Goal: Information Seeking & Learning: Learn about a topic

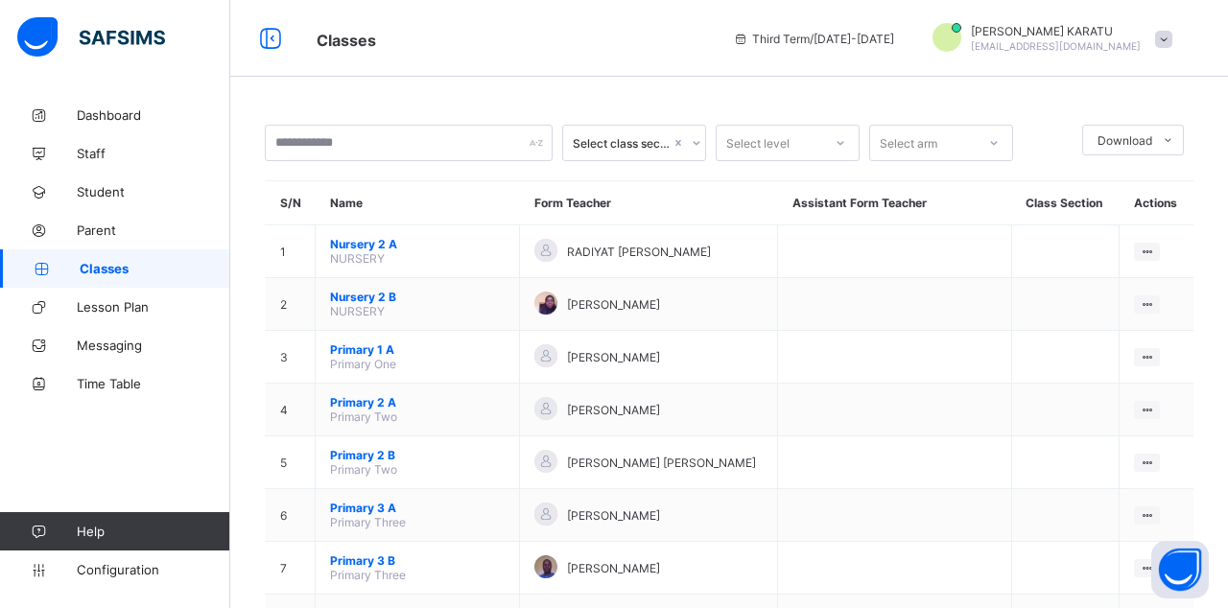
click at [0, 0] on ul "View Class Assign form Teacher" at bounding box center [0, 0] width 0 height 0
click at [0, 0] on li "View Class" at bounding box center [0, 0] width 0 height 0
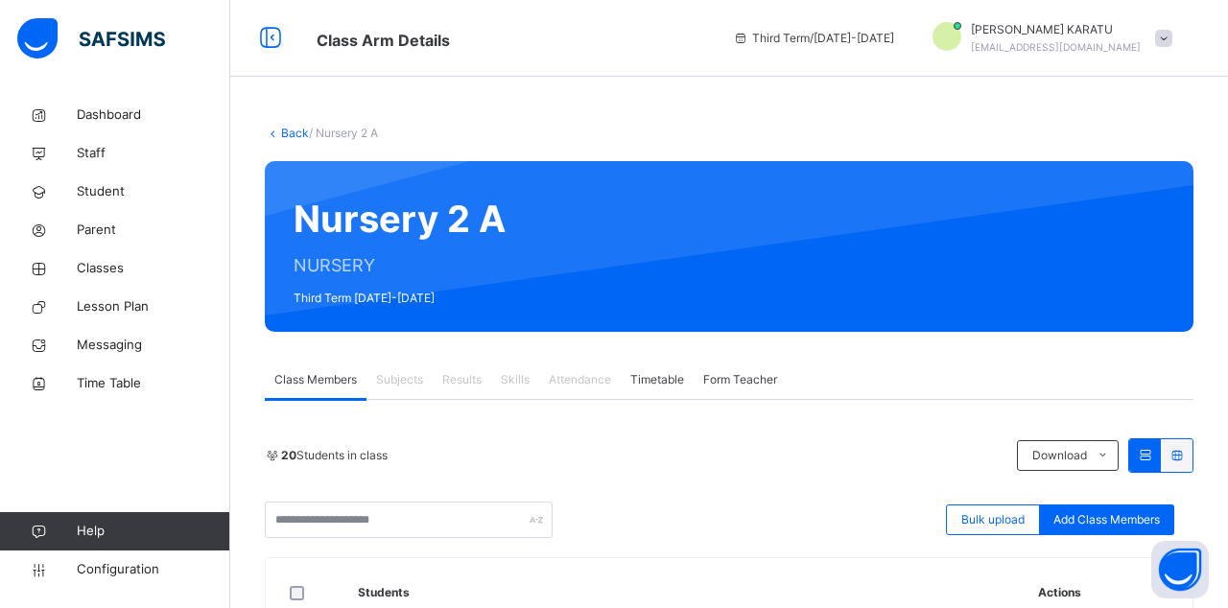
scroll to position [142, 0]
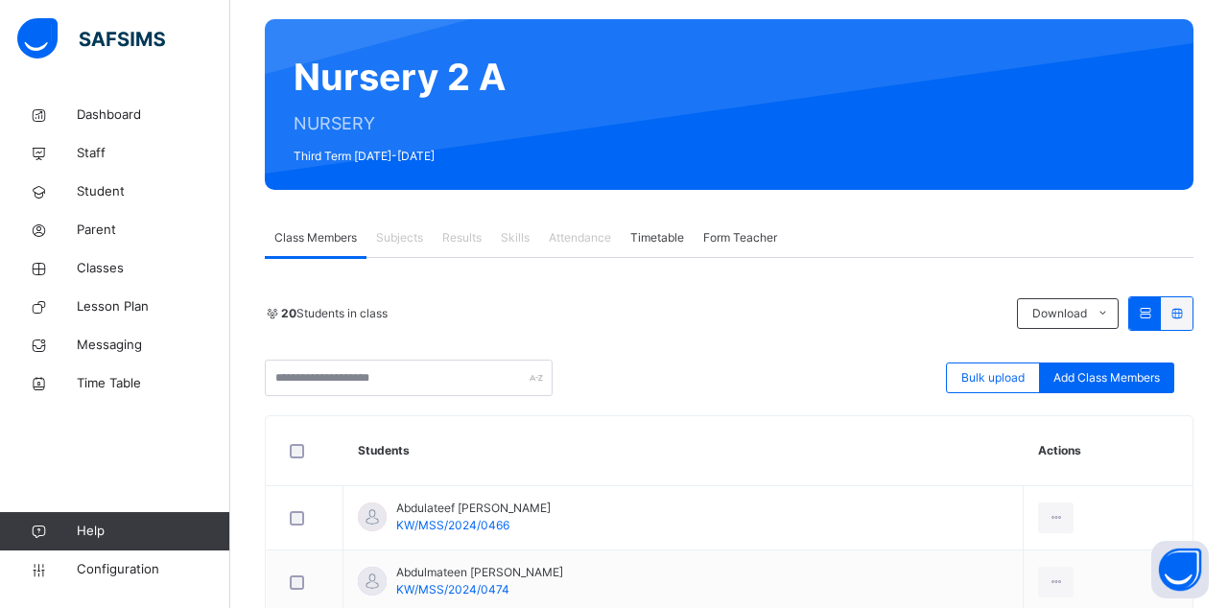
click at [468, 245] on span "Results" at bounding box center [461, 237] width 39 height 17
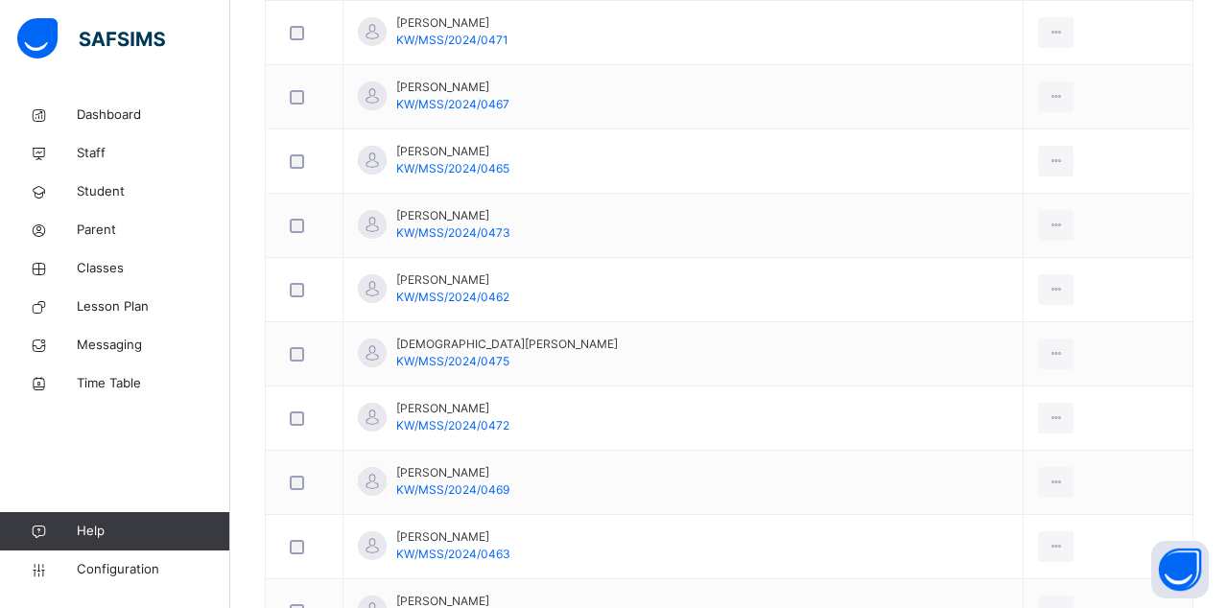
scroll to position [1310, 0]
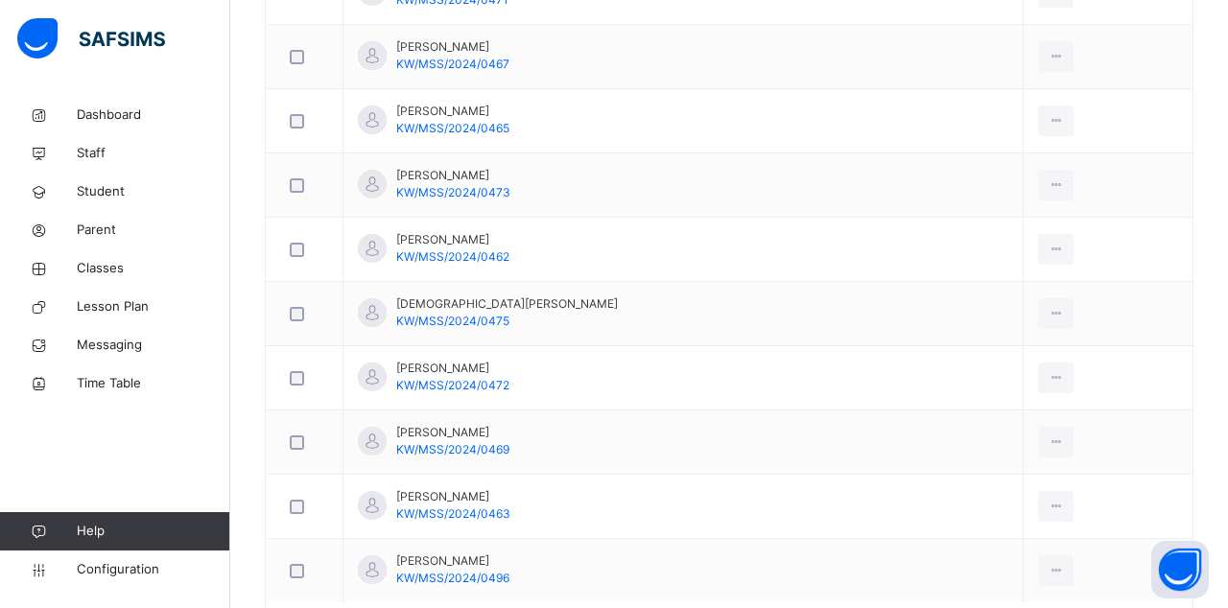
click at [1047, 498] on icon at bounding box center [1055, 506] width 16 height 17
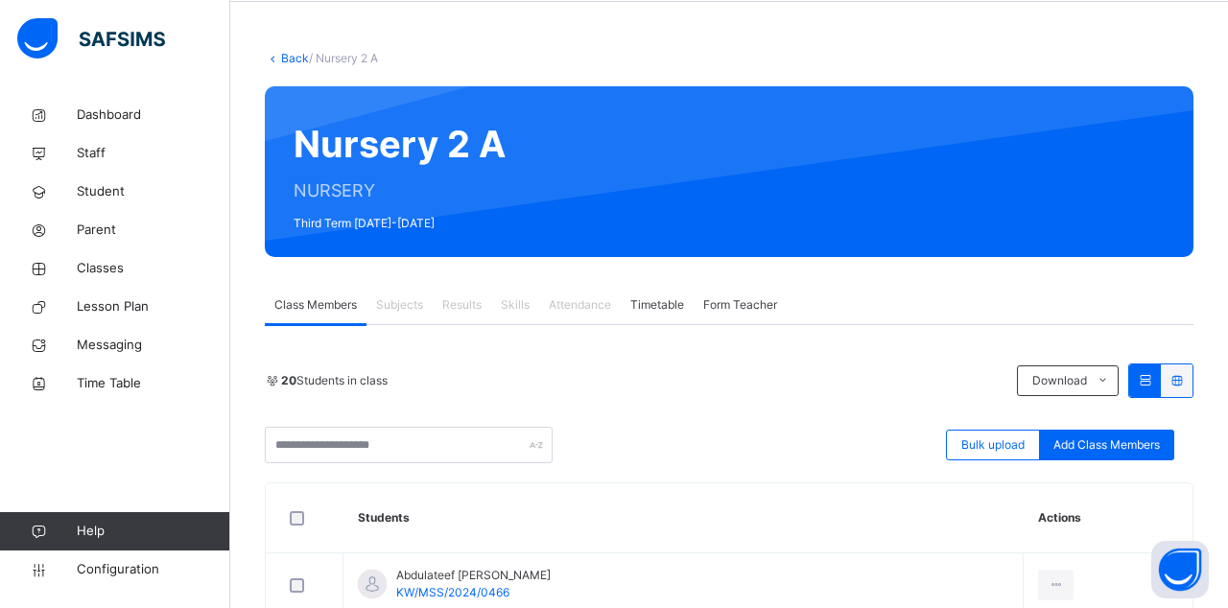
scroll to position [0, 0]
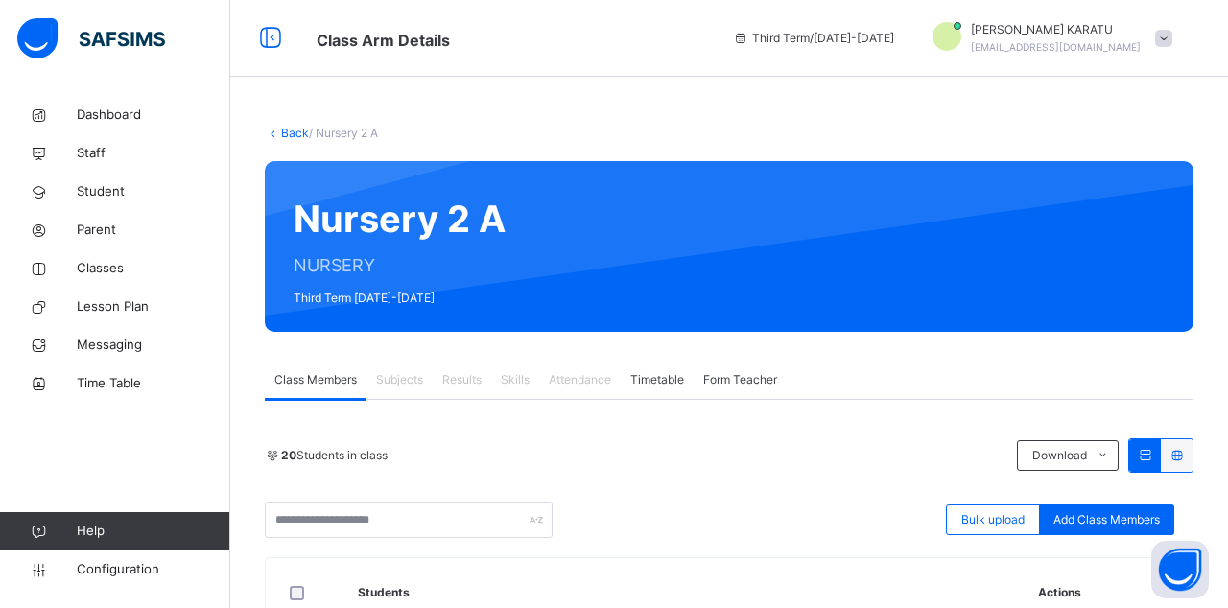
click at [464, 376] on span "Results" at bounding box center [461, 379] width 39 height 17
click at [835, 445] on div "20 Students in class Download Pdf Report Excel Report" at bounding box center [729, 455] width 928 height 35
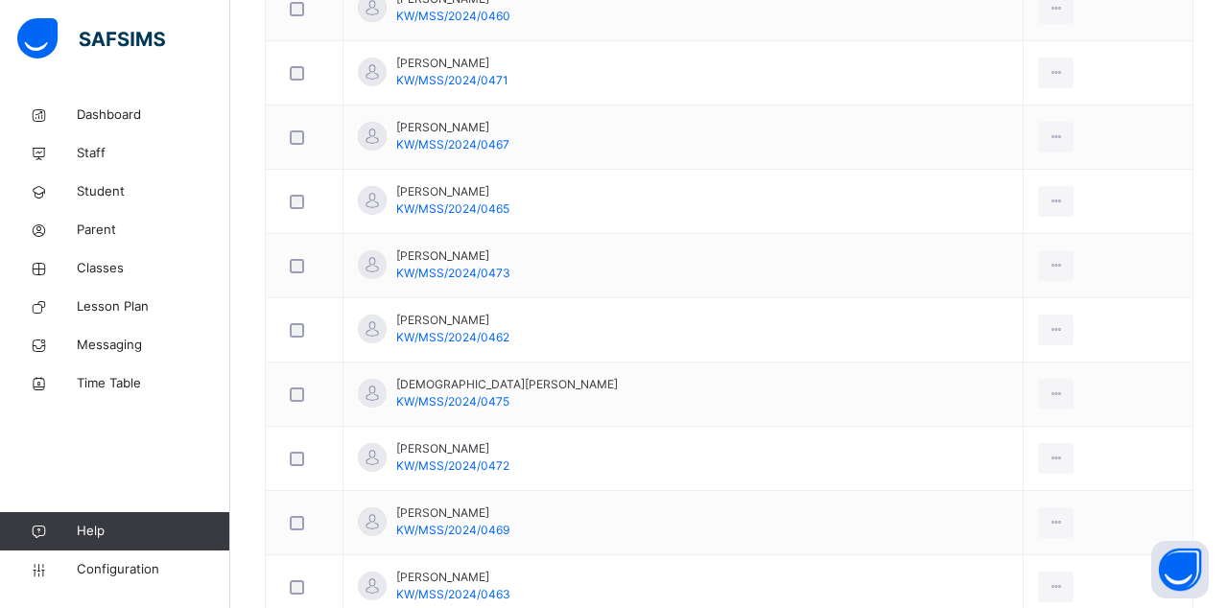
scroll to position [1310, 0]
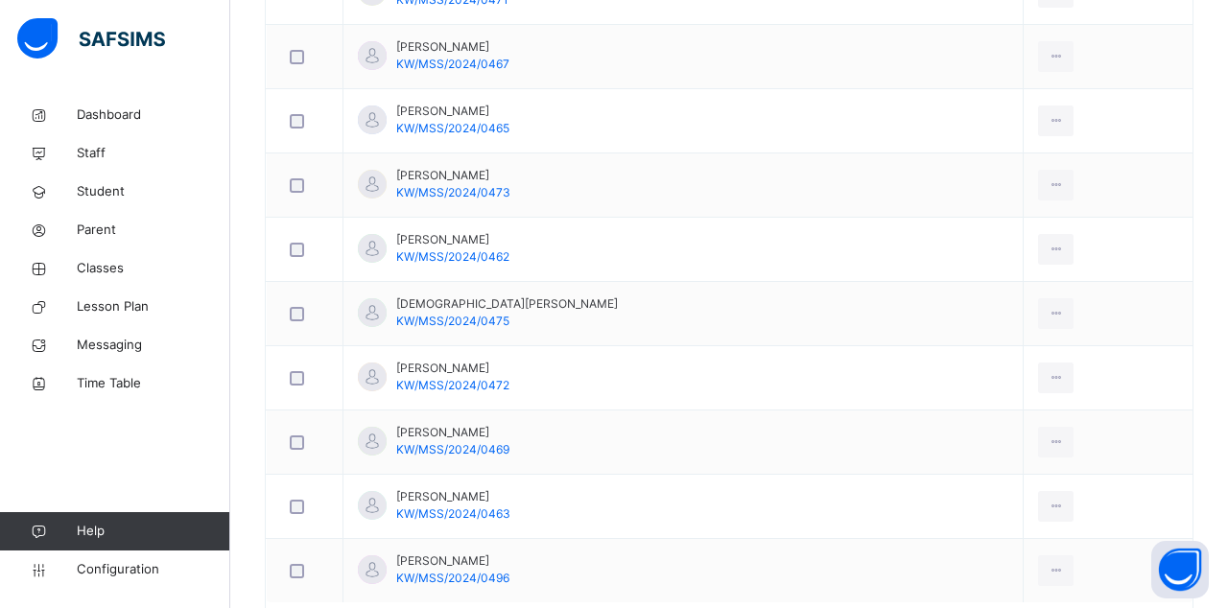
click at [1040, 491] on div at bounding box center [1055, 506] width 35 height 31
click at [0, 0] on div "Transfer Student" at bounding box center [0, 0] width 0 height 0
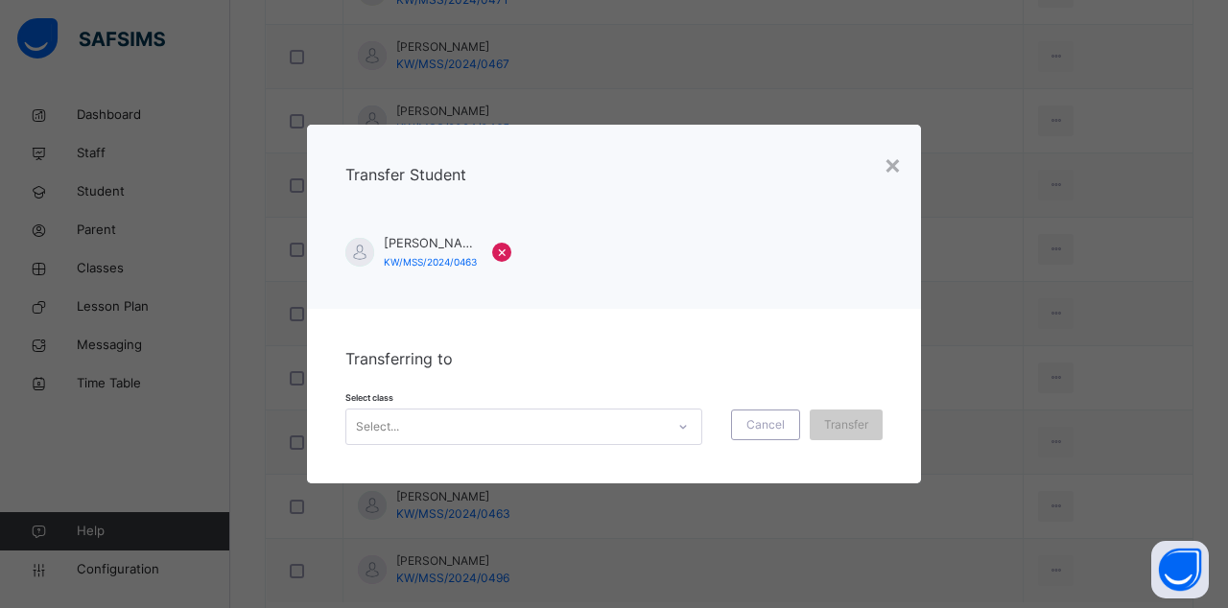
click at [792, 607] on div "× Transfer Student [PERSON_NAME]/MSS/2024/0463 × Transferring to Select class S…" at bounding box center [614, 304] width 1228 height 608
click at [894, 184] on div "×" at bounding box center [892, 164] width 18 height 40
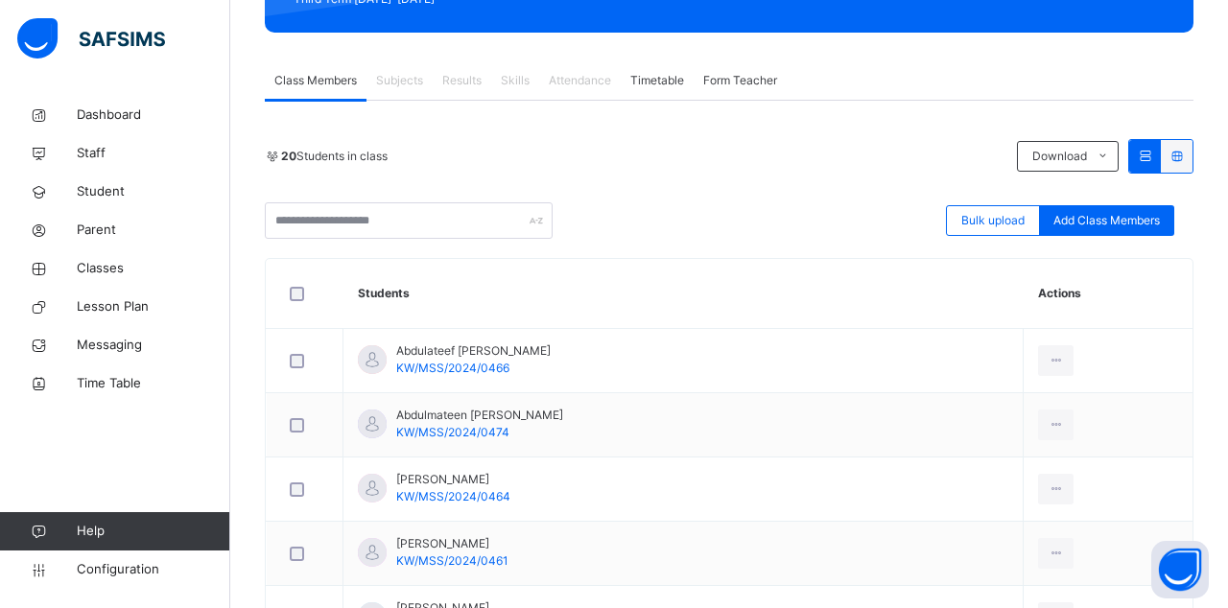
scroll to position [0, 0]
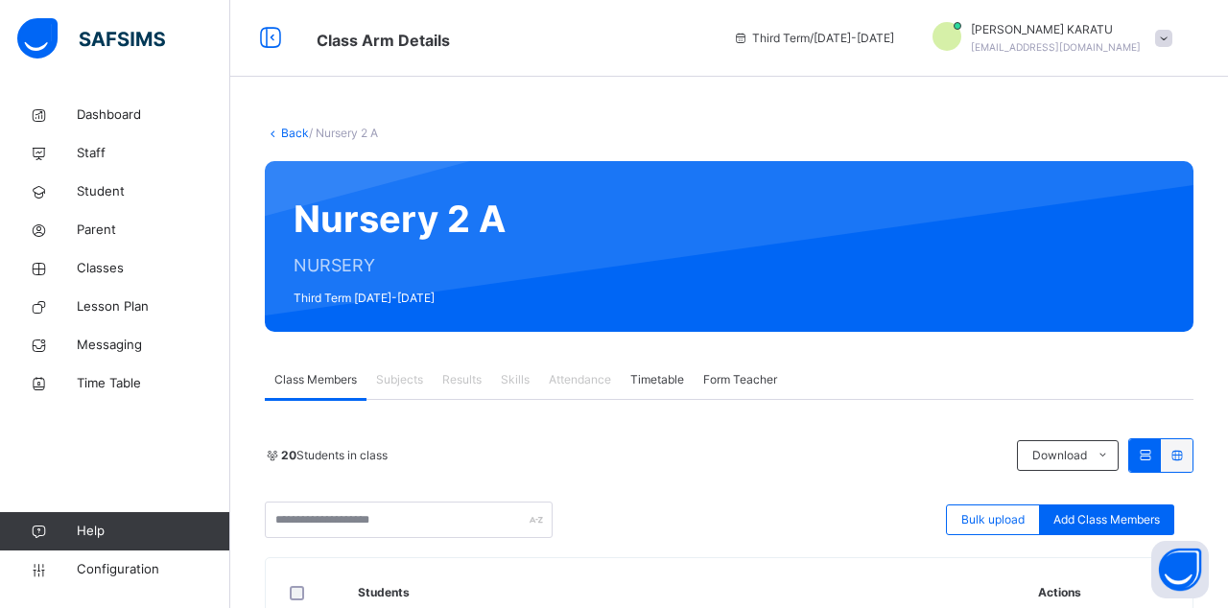
click at [107, 270] on span "Classes" at bounding box center [153, 268] width 153 height 19
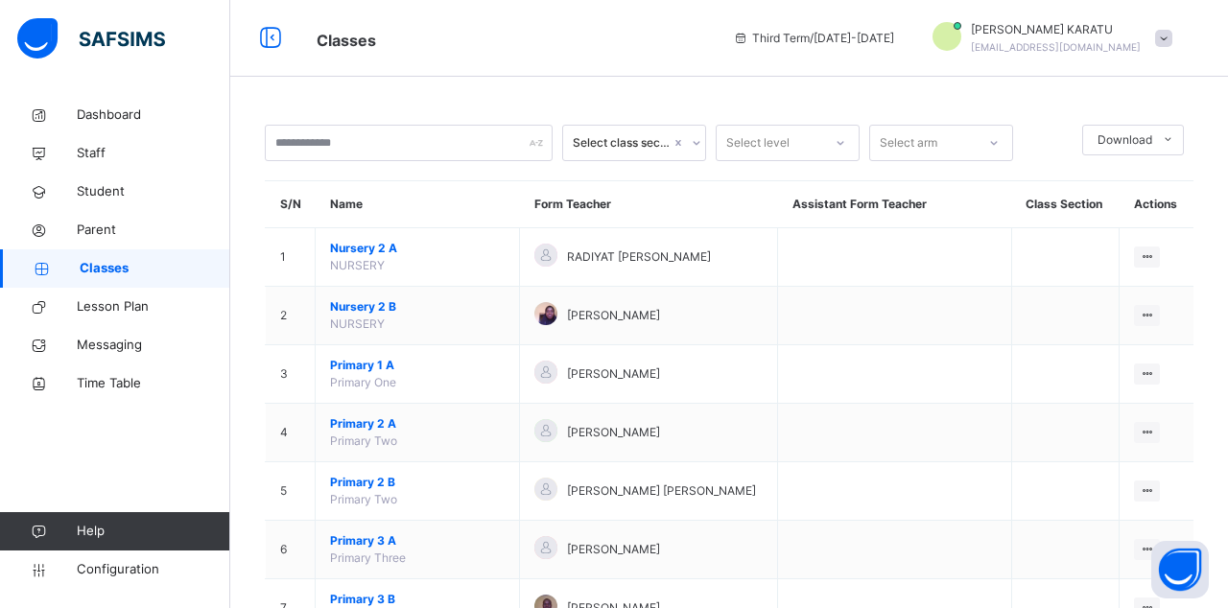
click at [0, 0] on ul "View Class Assign form Teacher" at bounding box center [0, 0] width 0 height 0
click at [0, 0] on div "View Class" at bounding box center [0, 0] width 0 height 0
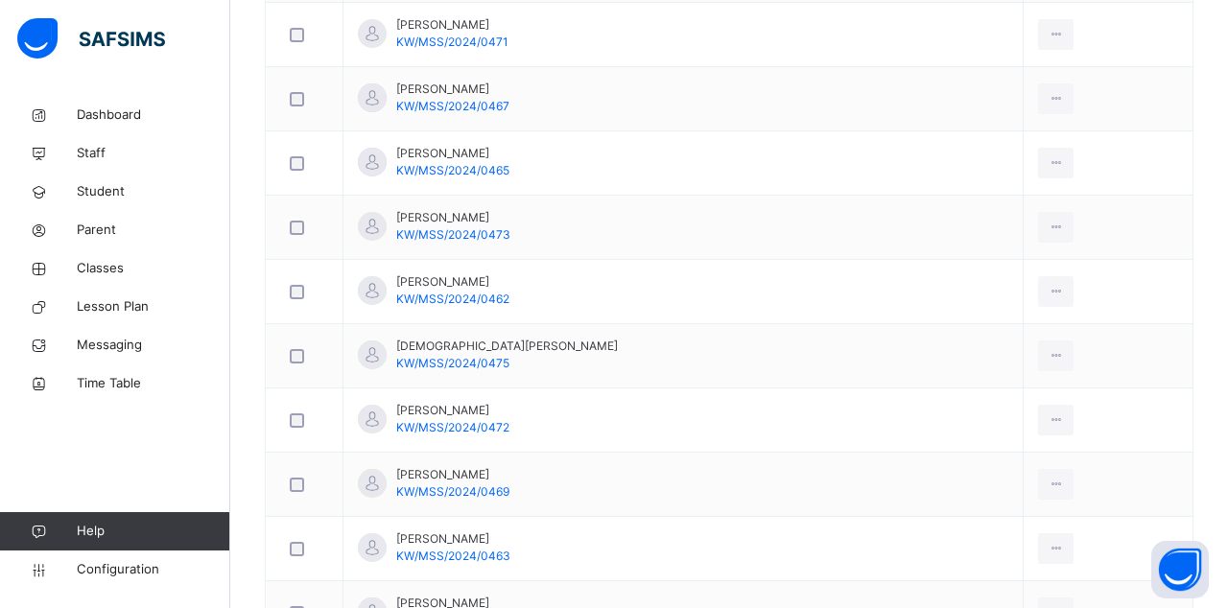
scroll to position [1310, 0]
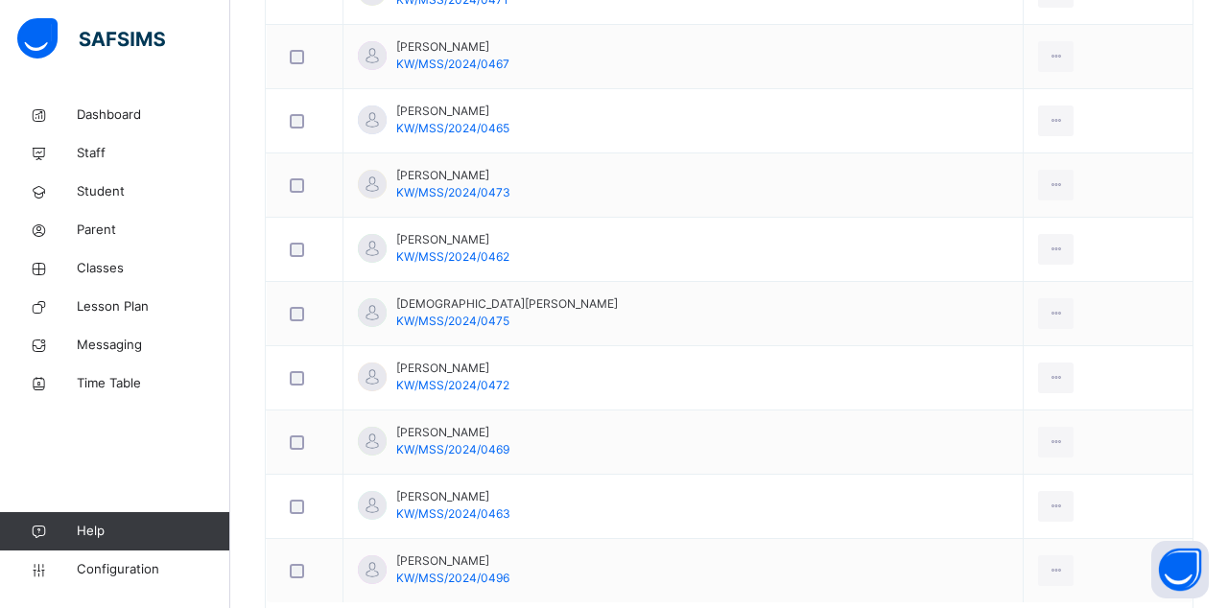
click at [1047, 498] on icon at bounding box center [1055, 506] width 16 height 17
click at [558, 506] on td "[PERSON_NAME]/MSS/2024/0463" at bounding box center [683, 507] width 680 height 64
click at [510, 493] on span "[PERSON_NAME]" at bounding box center [453, 496] width 114 height 17
click at [0, 0] on ul "View Profile Remove from Class Transfer Student" at bounding box center [0, 0] width 0 height 0
click at [0, 0] on div "View Profile" at bounding box center [0, 0] width 0 height 0
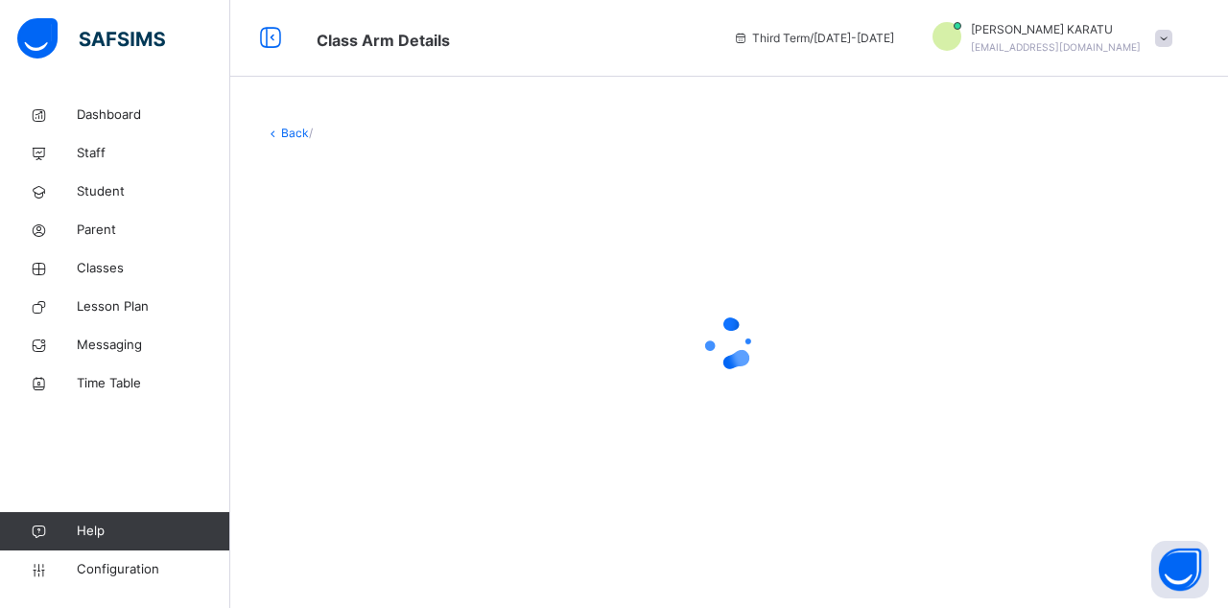
scroll to position [92, 0]
click at [86, 271] on span "Classes" at bounding box center [153, 268] width 153 height 19
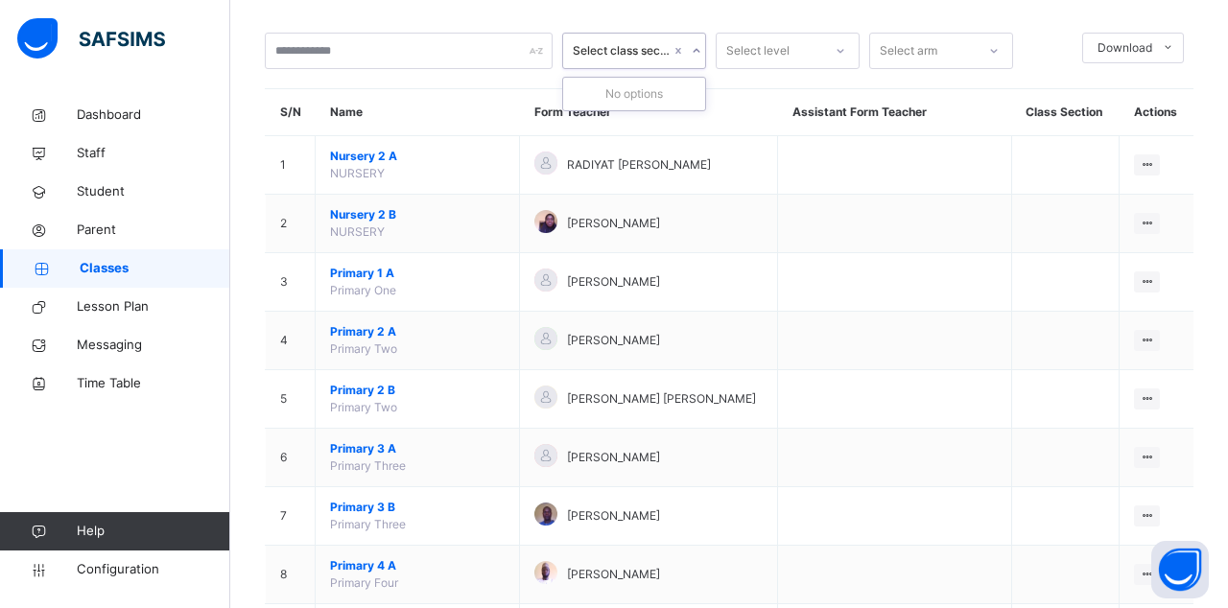
click at [687, 51] on div at bounding box center [696, 50] width 18 height 31
click at [528, 53] on input "text" at bounding box center [409, 51] width 288 height 36
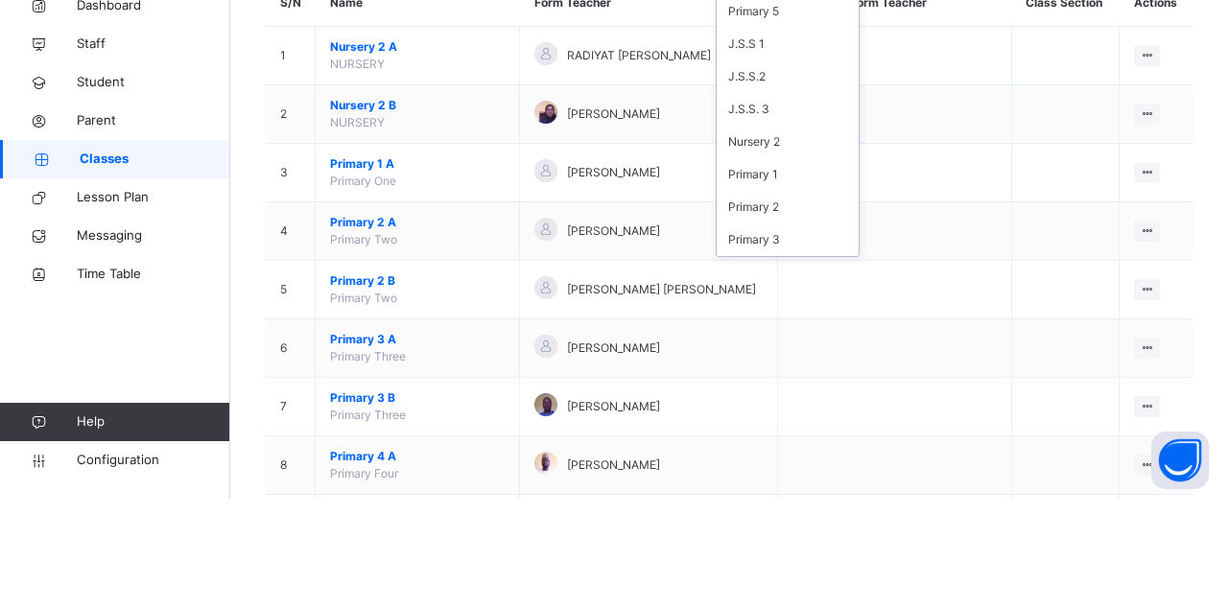
scroll to position [92, 0]
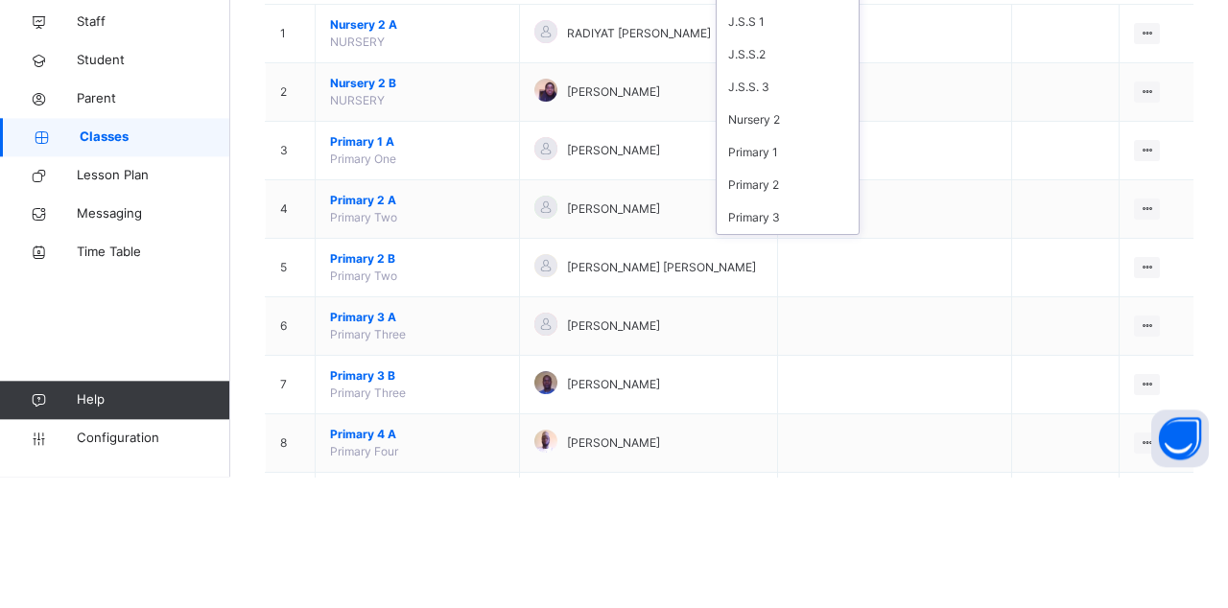
click at [796, 264] on div "Nursery 2" at bounding box center [787, 251] width 142 height 33
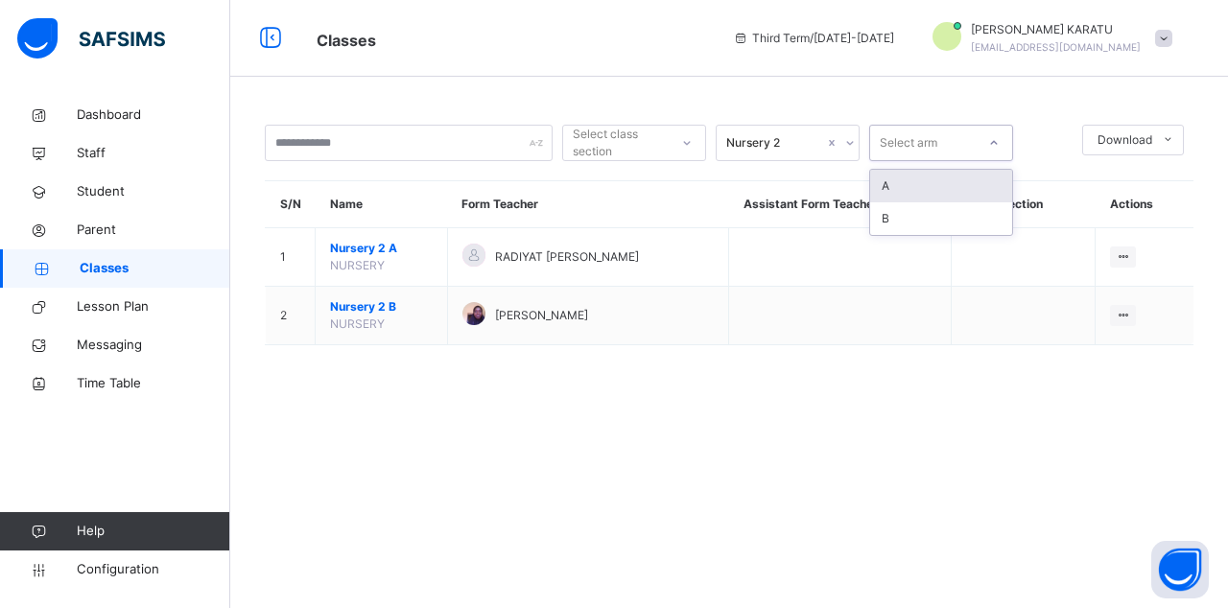
click at [953, 170] on div "A" at bounding box center [941, 186] width 142 height 33
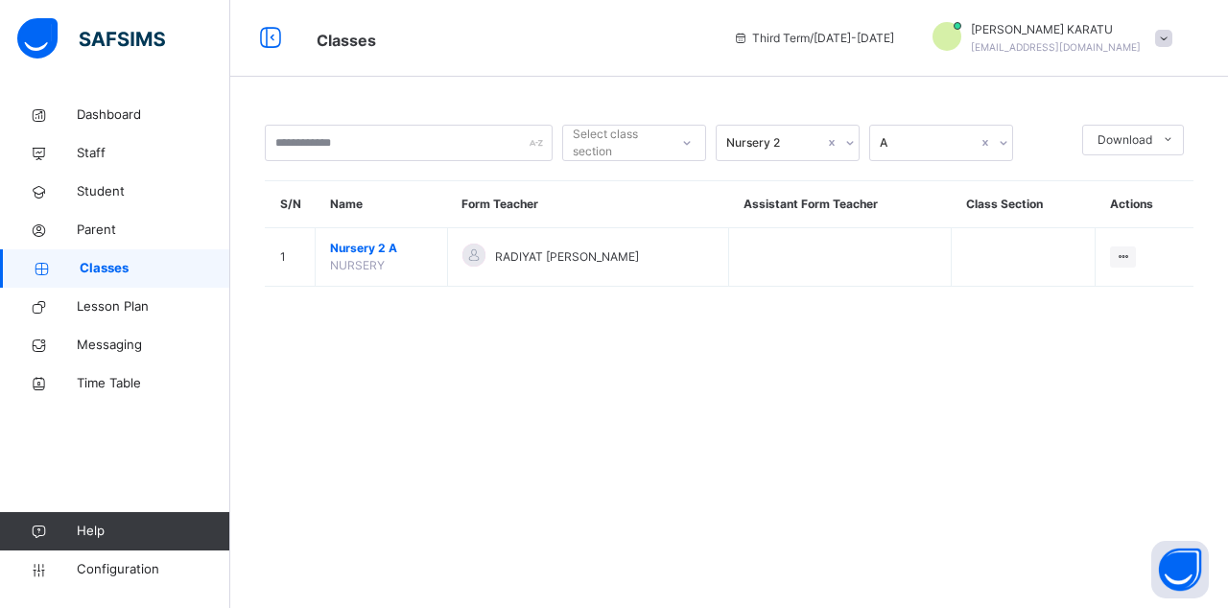
click at [0, 0] on ul "View Class Assign form Teacher" at bounding box center [0, 0] width 0 height 0
click at [0, 0] on div "View Class" at bounding box center [0, 0] width 0 height 0
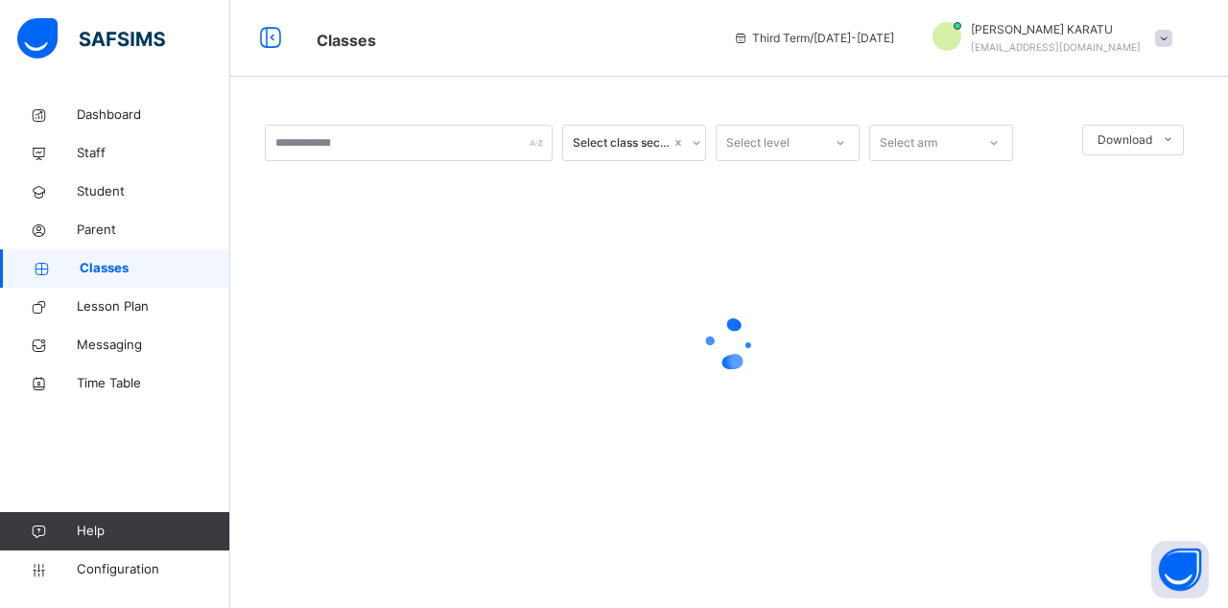
scroll to position [92, 0]
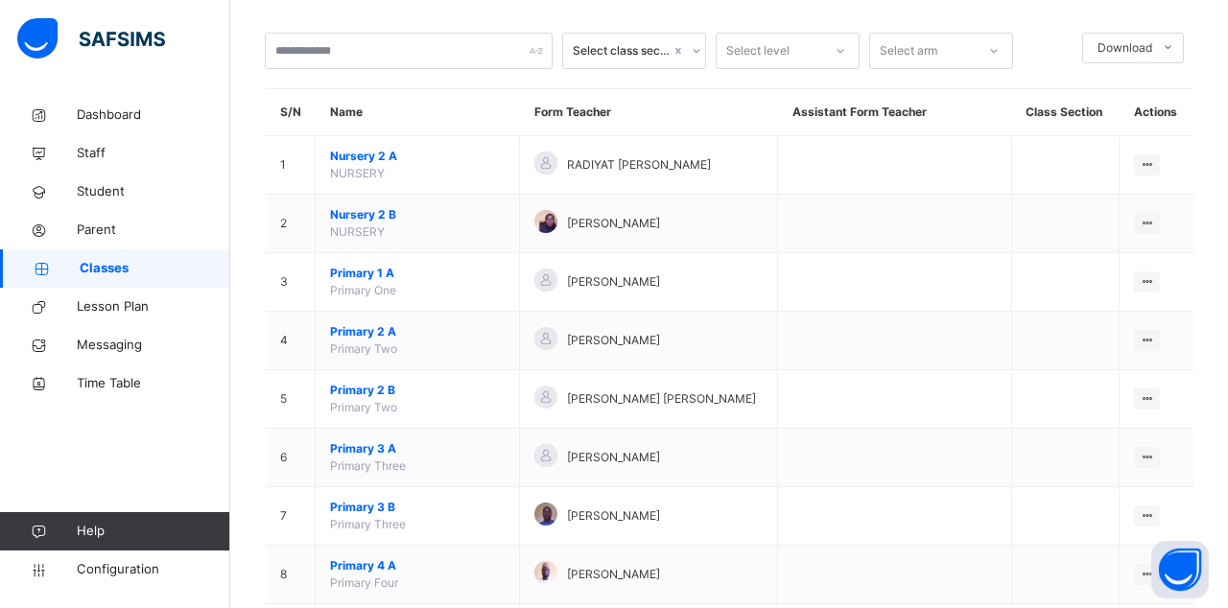
click at [609, 224] on span "[PERSON_NAME]" at bounding box center [613, 223] width 93 height 17
click at [375, 222] on span "Nursery 2 B" at bounding box center [417, 214] width 175 height 17
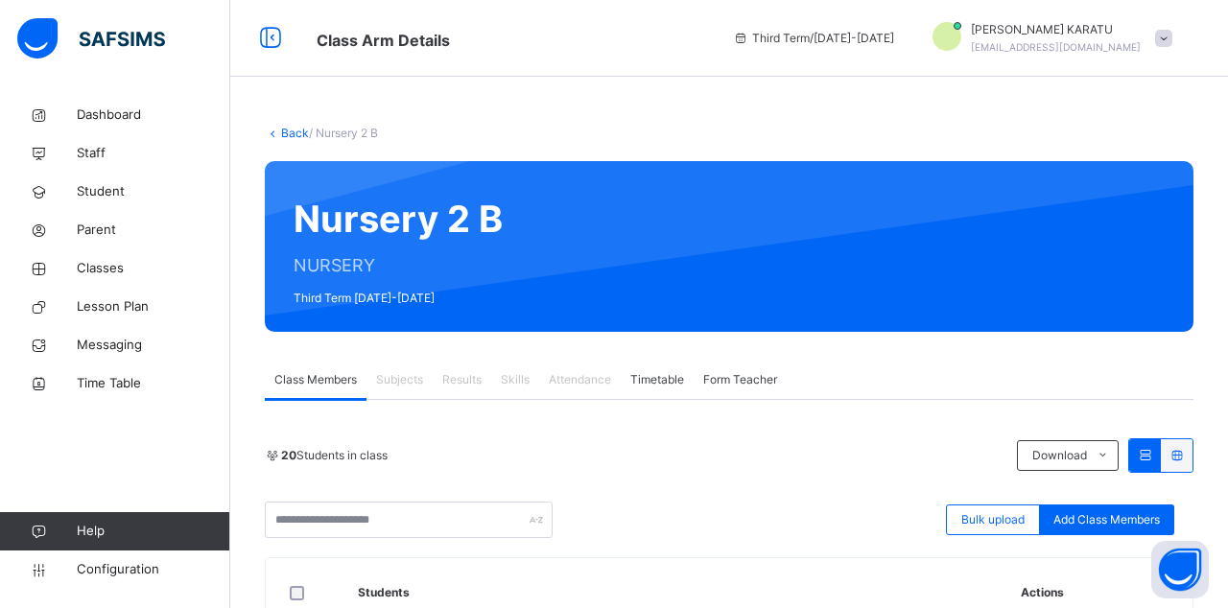
click at [269, 33] on icon at bounding box center [270, 38] width 33 height 35
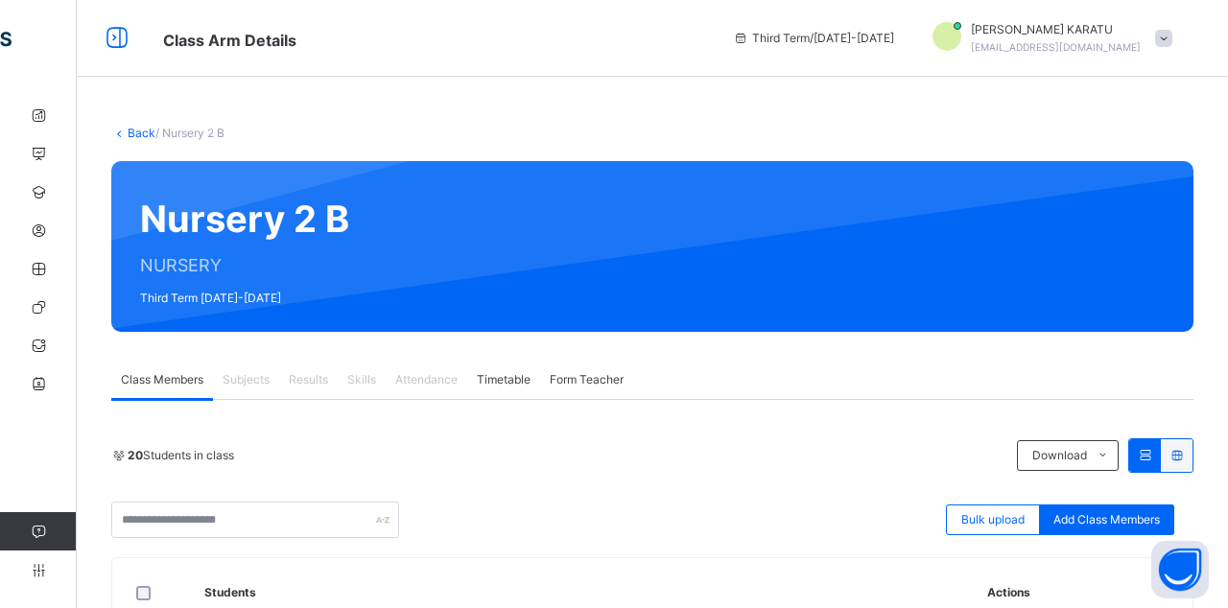
click at [111, 46] on icon at bounding box center [117, 38] width 33 height 35
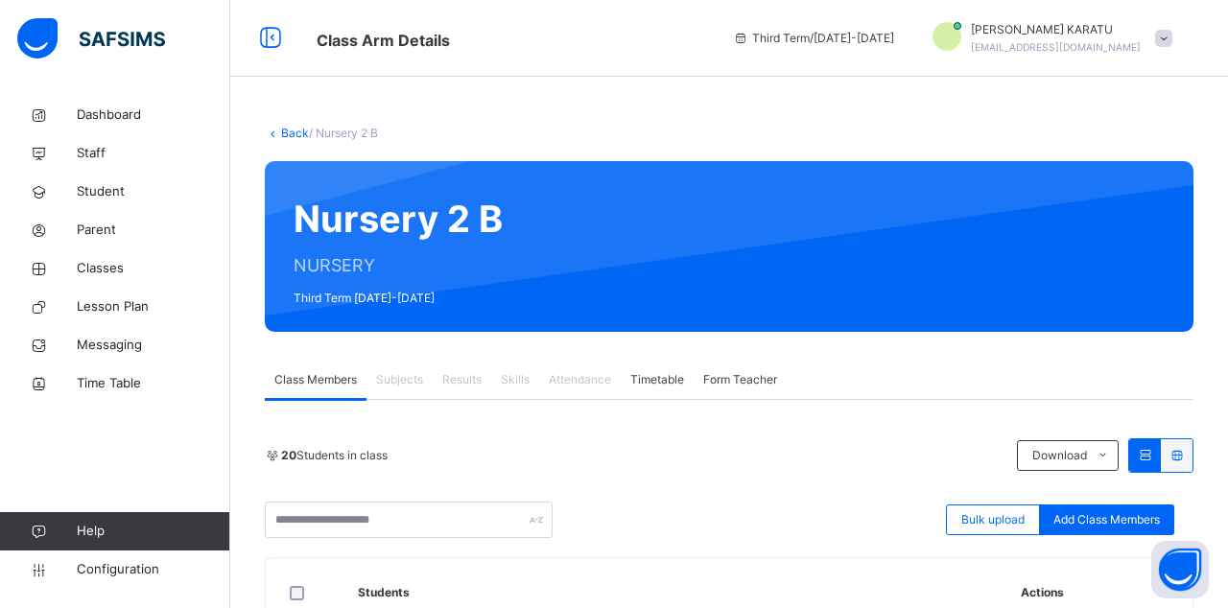
click at [890, 42] on span "Third Term / [DATE]-[DATE]" at bounding box center [813, 38] width 161 height 17
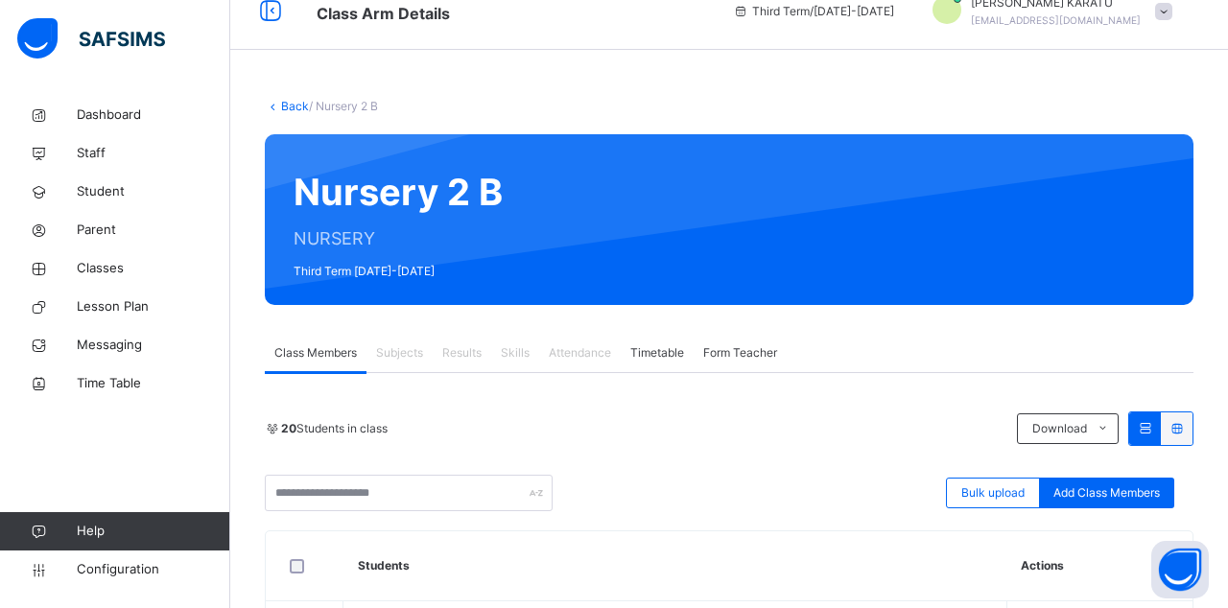
scroll to position [27, 0]
click at [527, 505] on input "text" at bounding box center [409, 493] width 288 height 36
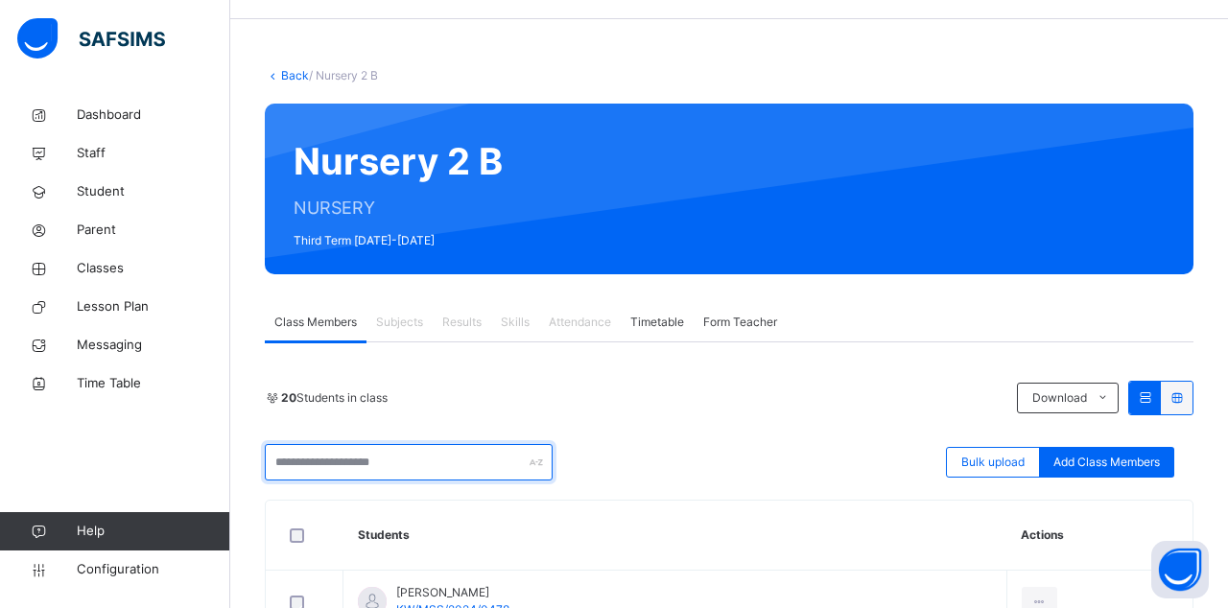
scroll to position [58, 0]
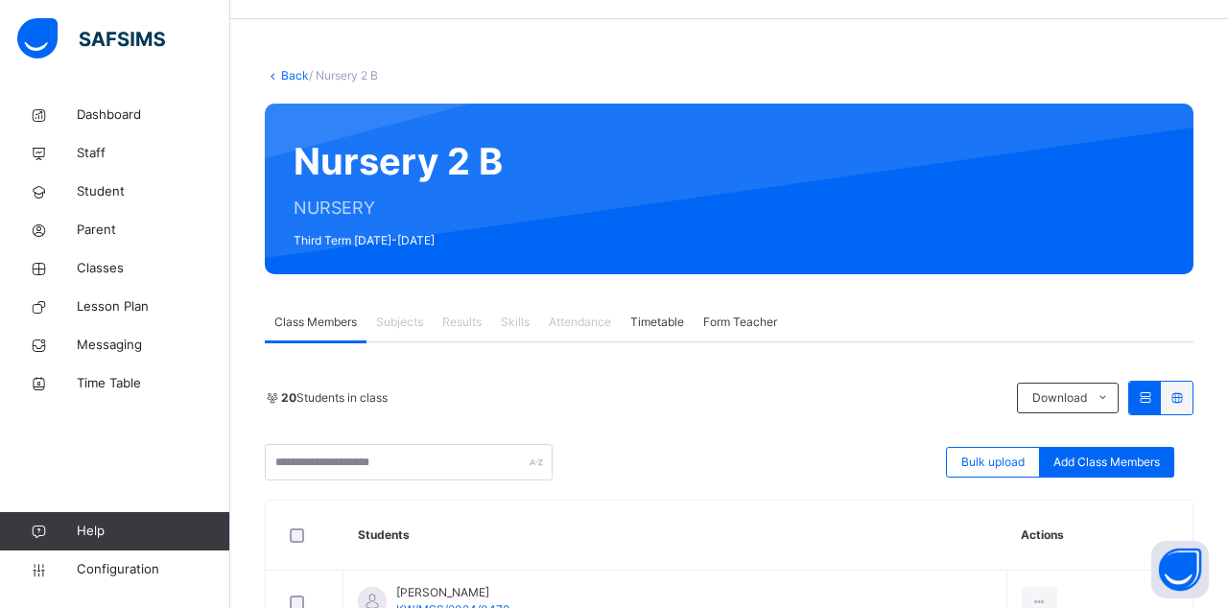
click at [110, 274] on span "Classes" at bounding box center [153, 268] width 153 height 19
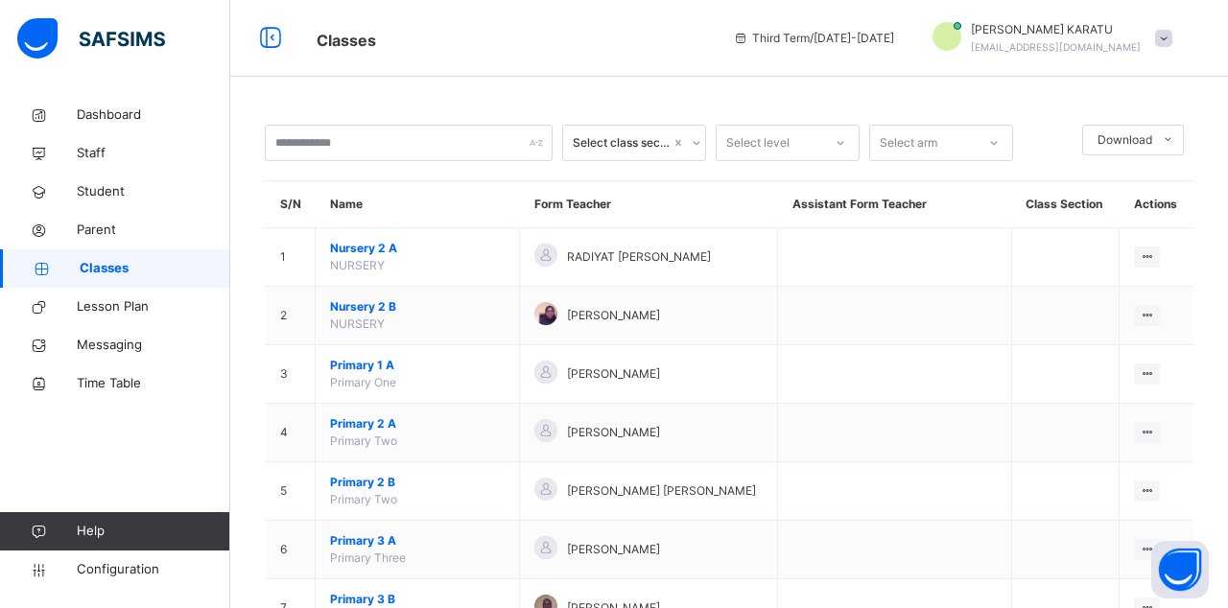
click at [801, 46] on span "Third Term / [DATE]-[DATE]" at bounding box center [813, 38] width 161 height 17
click at [378, 254] on span "Nursery 2 A" at bounding box center [417, 248] width 175 height 17
